Goal: Task Accomplishment & Management: Use online tool/utility

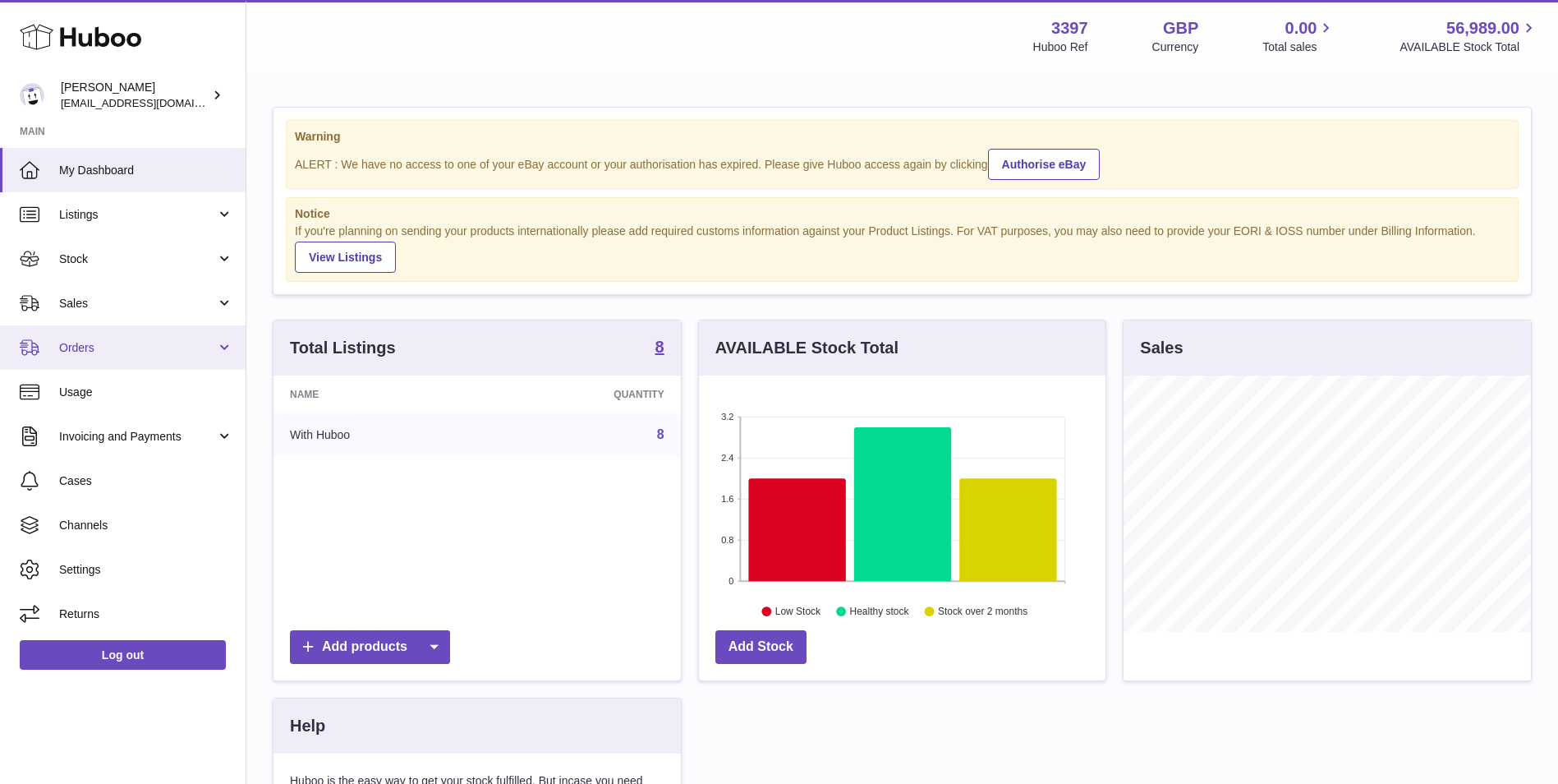
scroll to position [256, 406]
click at [139, 340] on span "Orders" at bounding box center [137, 348] width 157 height 16
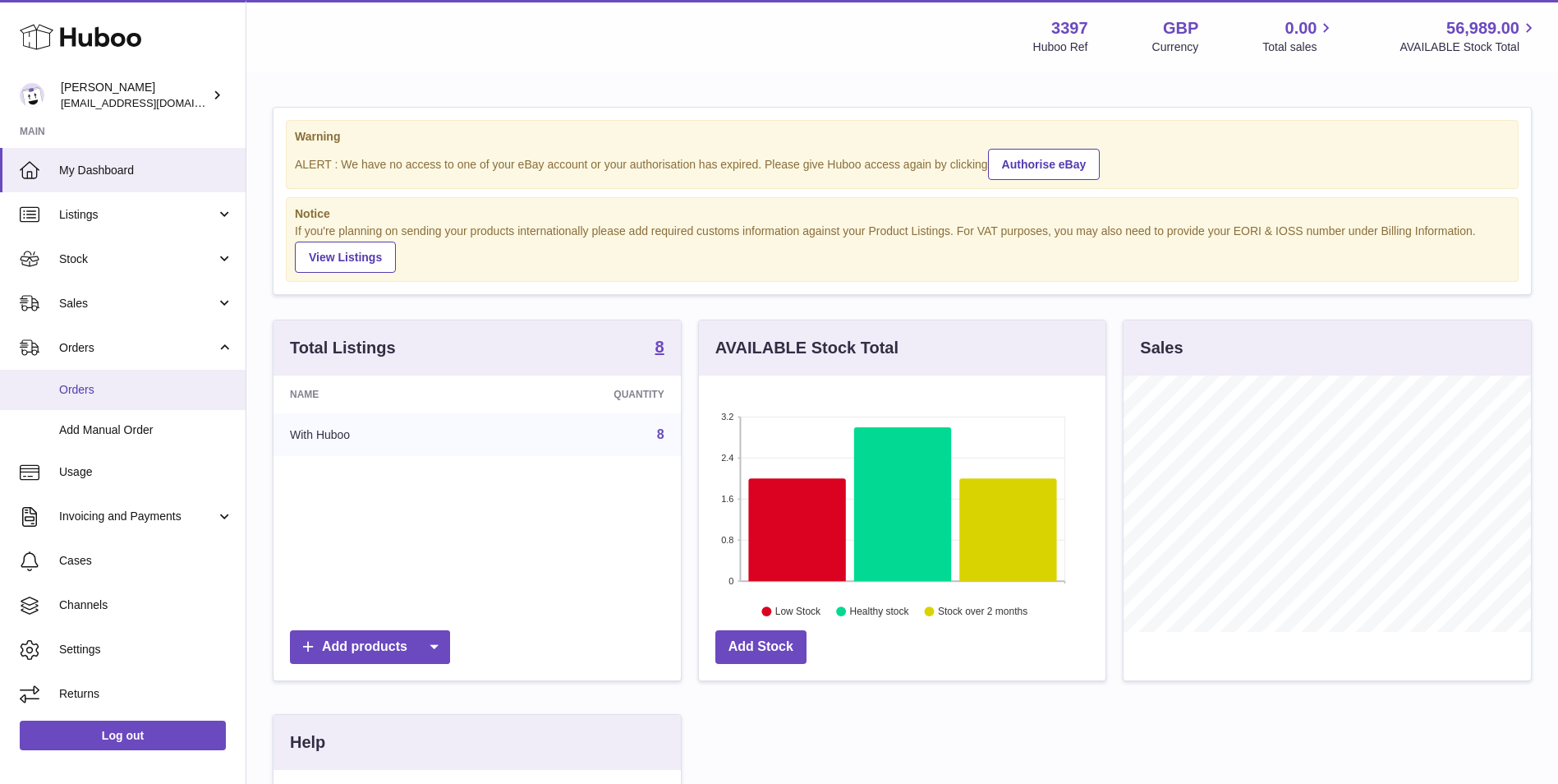
click at [129, 397] on span "Orders" at bounding box center [147, 389] width 174 height 16
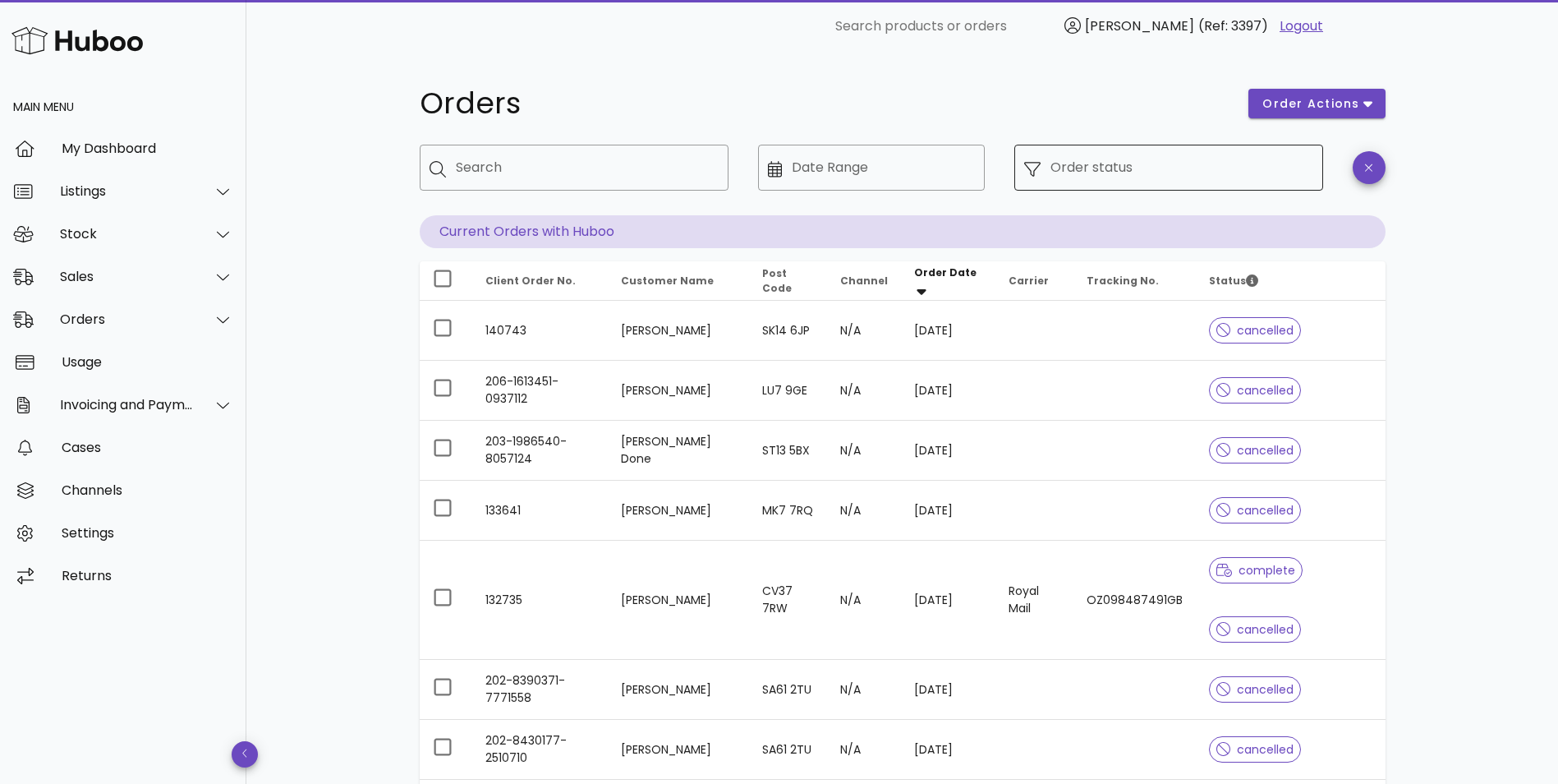
click at [1074, 174] on input "Order status" at bounding box center [1182, 167] width 263 height 26
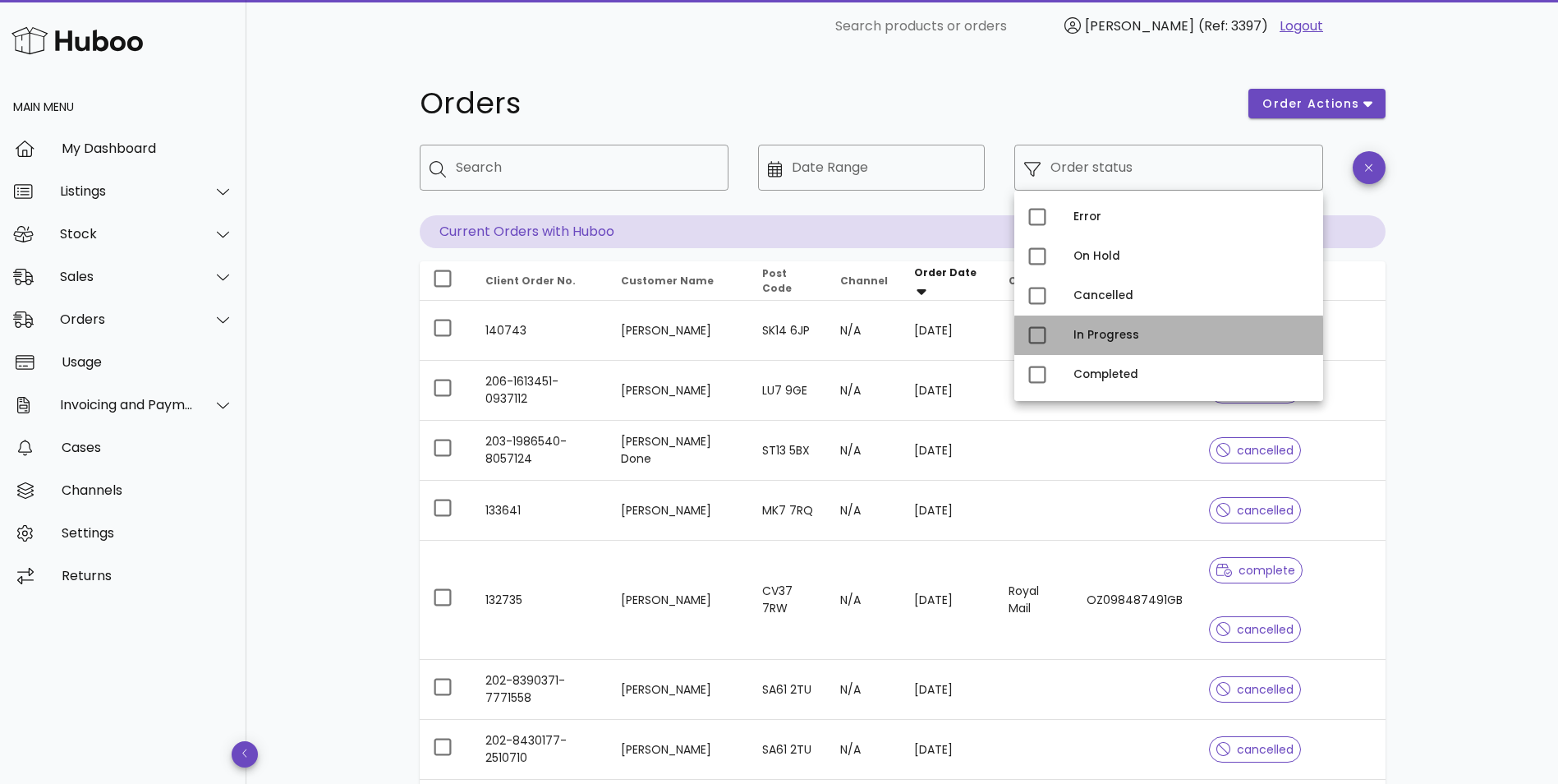
click at [1069, 334] on div "In Progress" at bounding box center [1168, 335] width 309 height 39
type input "**********"
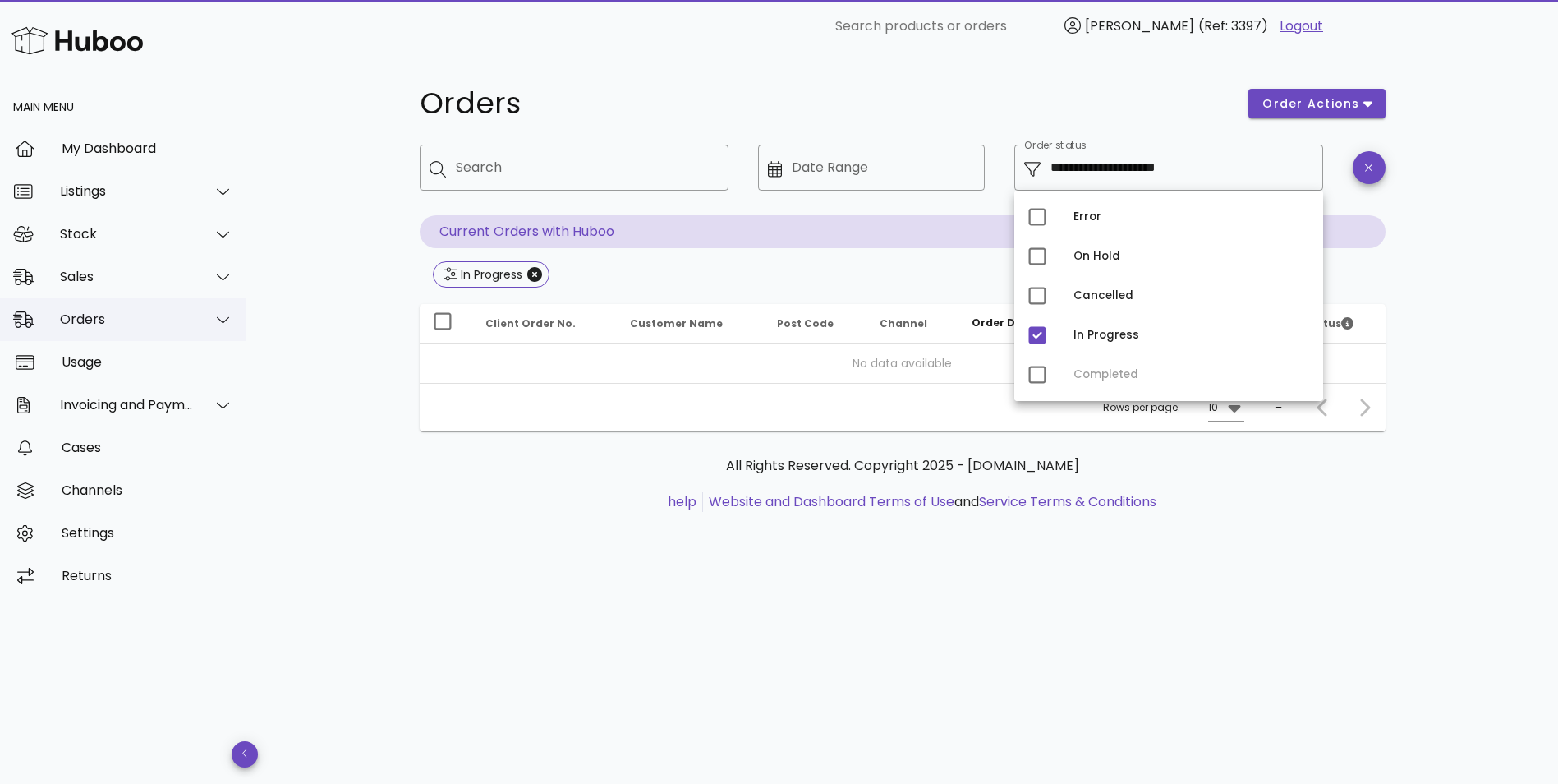
click at [93, 323] on div "Orders" at bounding box center [127, 319] width 134 height 16
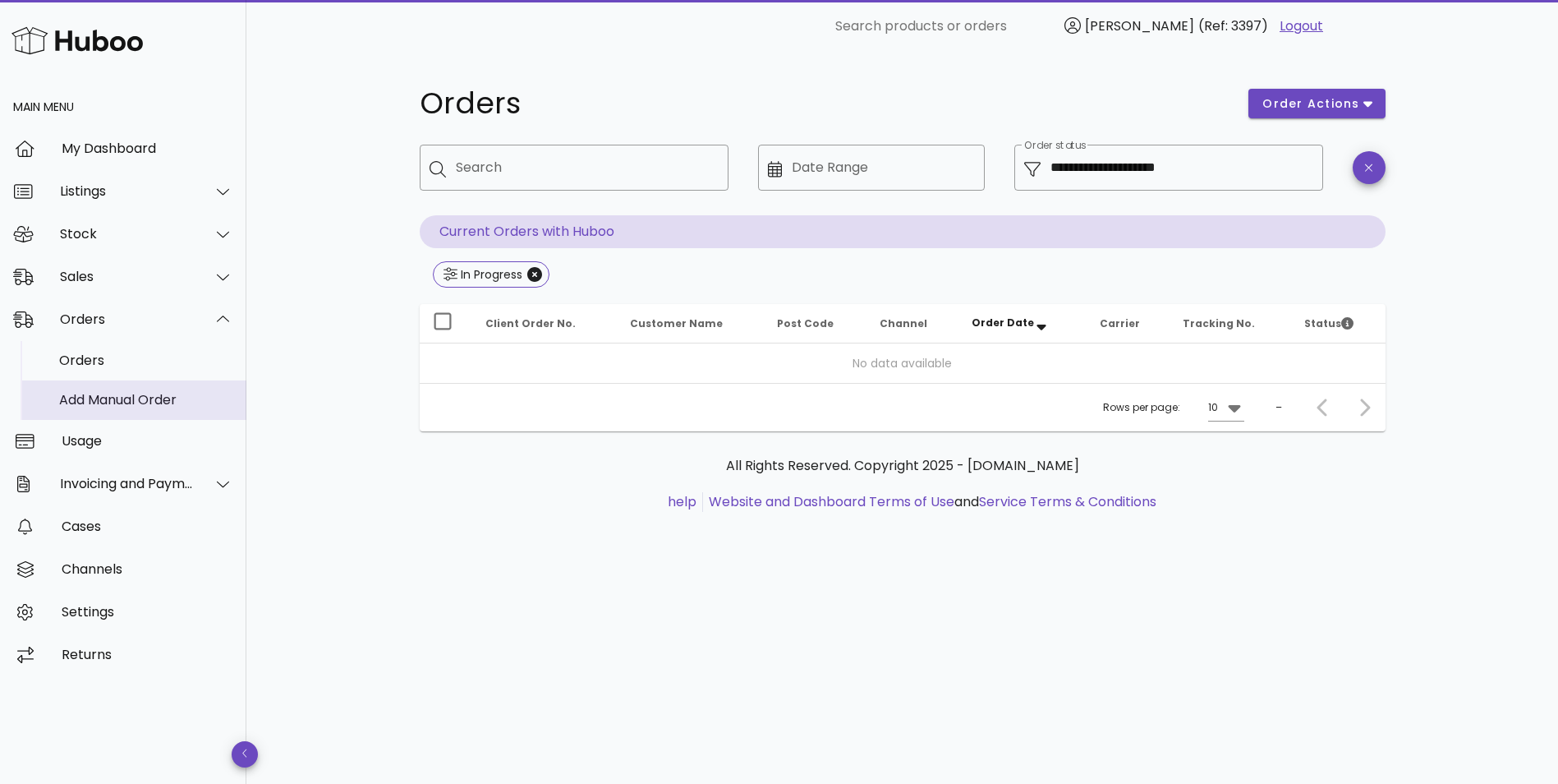
click at [83, 400] on div "Add Manual Order" at bounding box center [147, 400] width 174 height 16
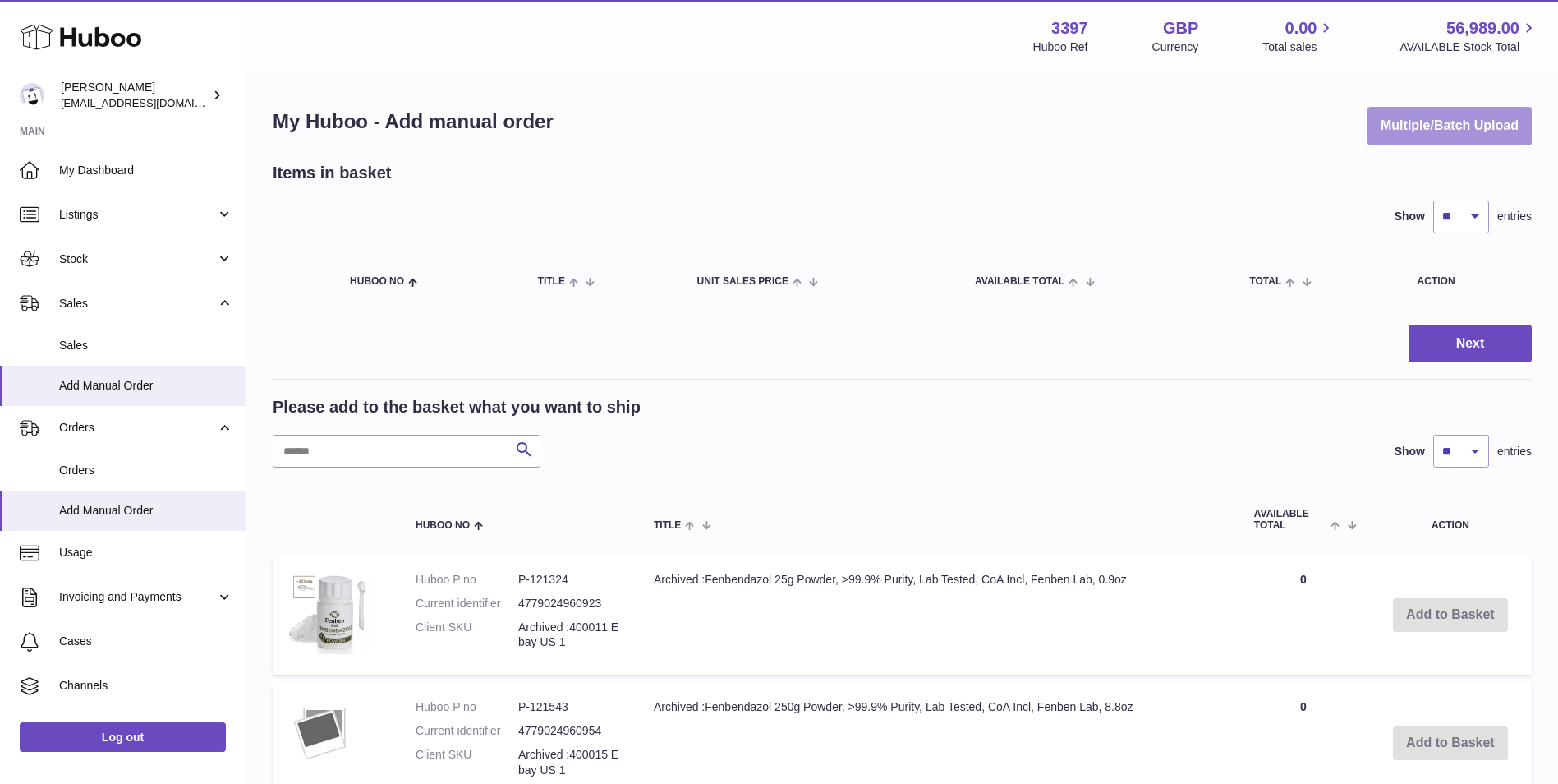
click at [1502, 133] on button "Multiple/Batch Upload" at bounding box center [1450, 126] width 164 height 39
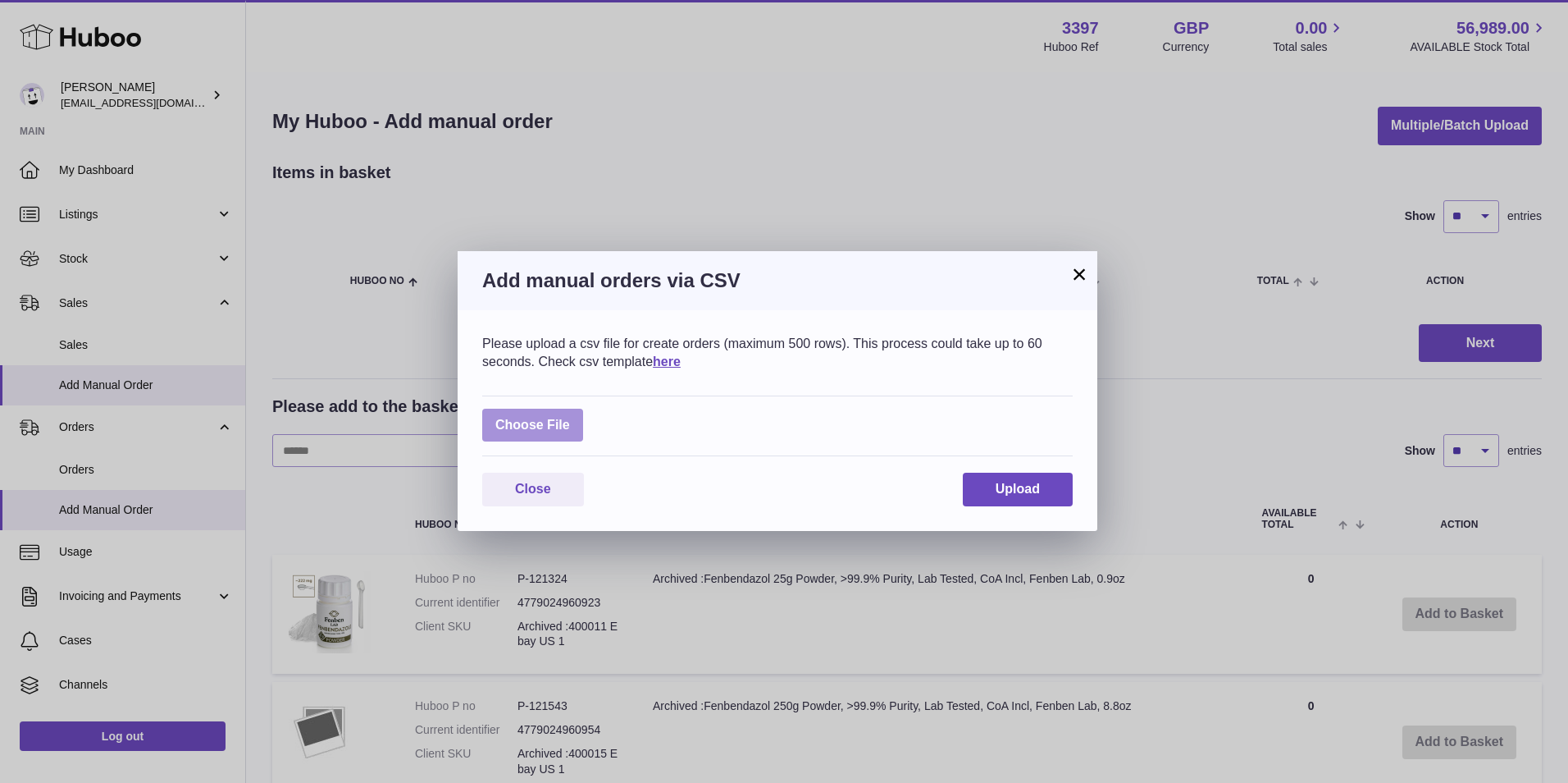
click at [550, 431] on label at bounding box center [533, 425] width 101 height 33
click at [570, 417] on input "file" at bounding box center [570, 417] width 1 height 1
type input "**********"
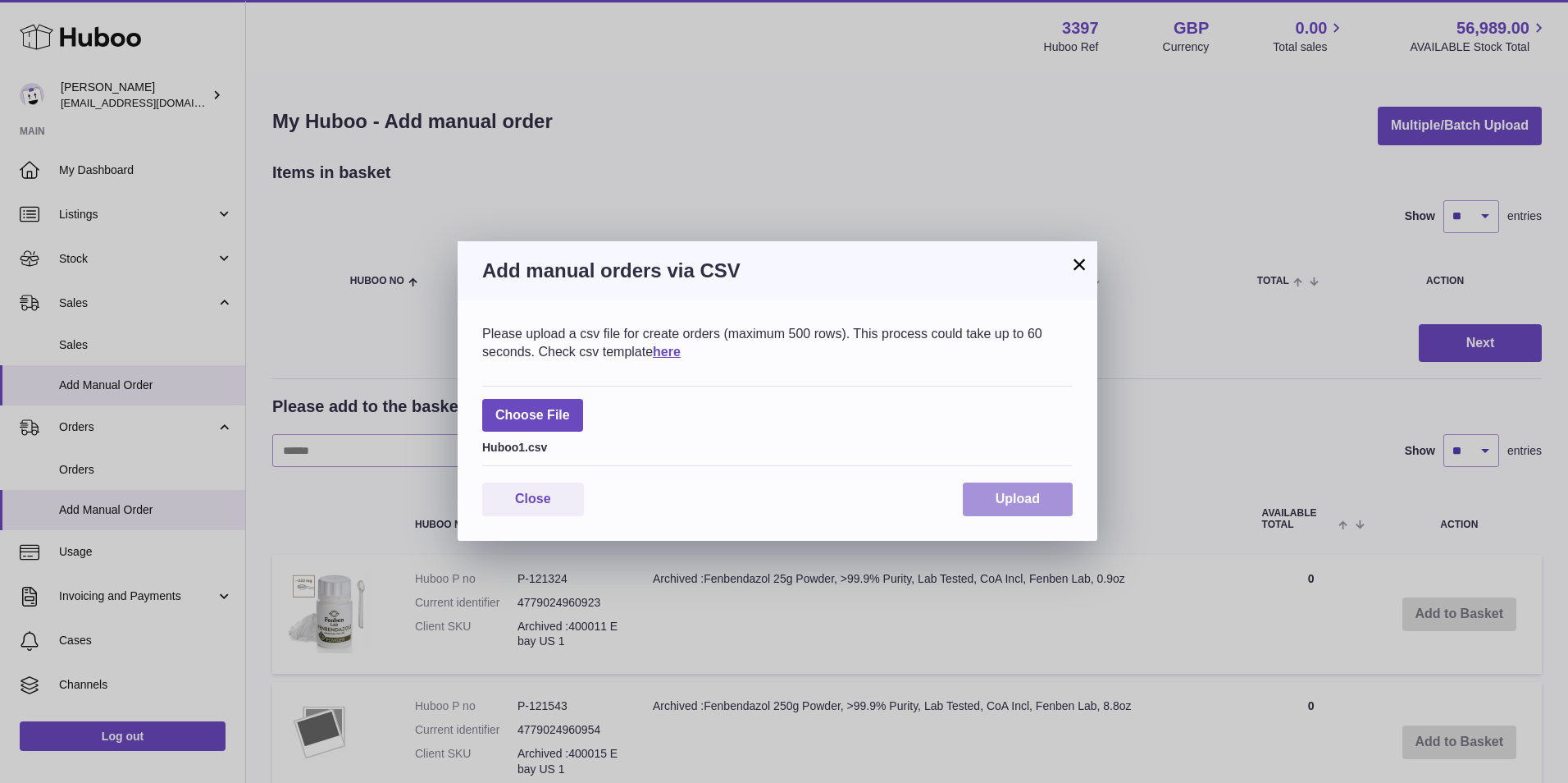
click at [1020, 488] on button "Upload" at bounding box center [1017, 499] width 110 height 33
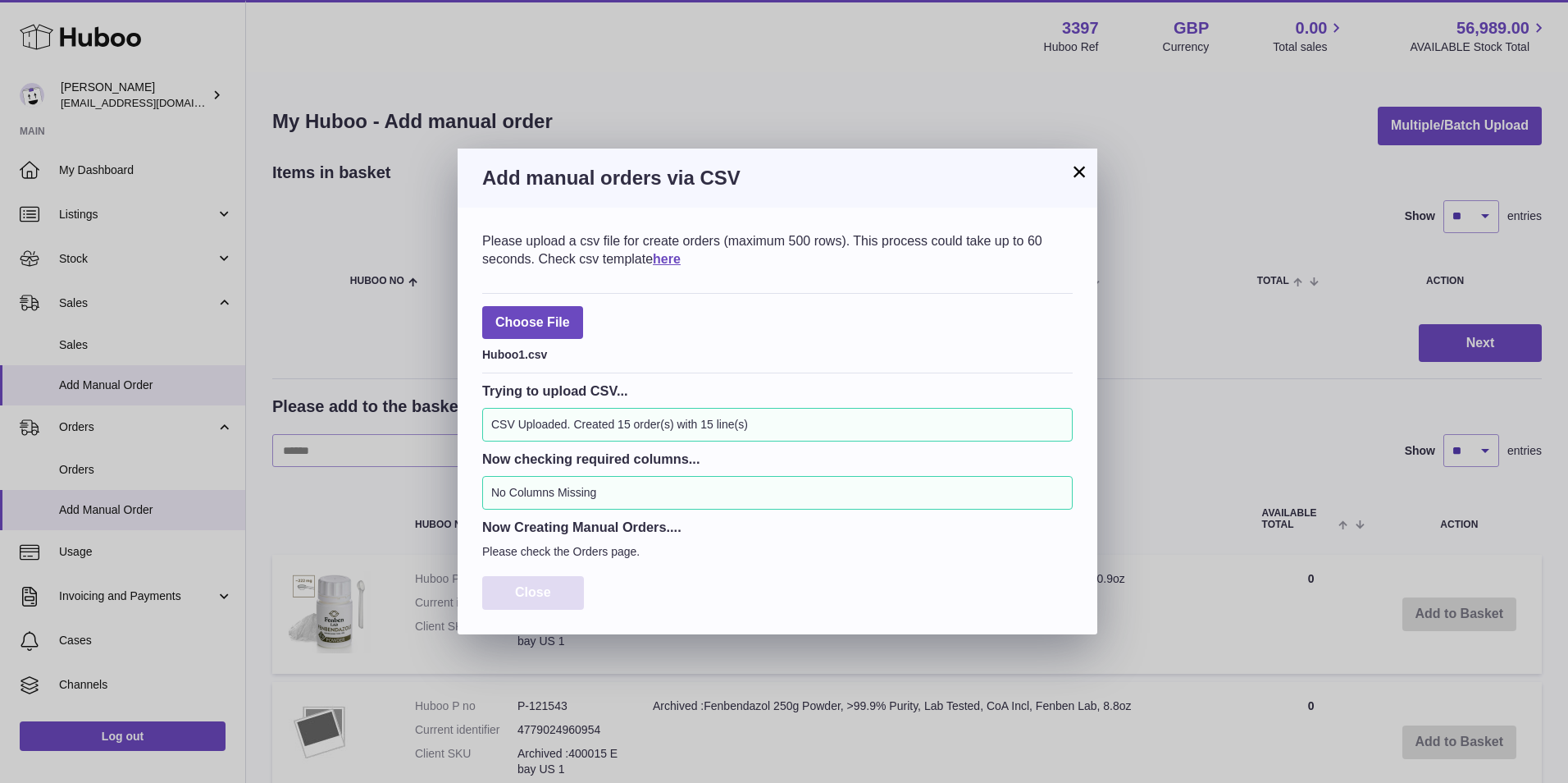
click at [517, 591] on span "Close" at bounding box center [533, 591] width 36 height 14
